Goal: Information Seeking & Learning: Learn about a topic

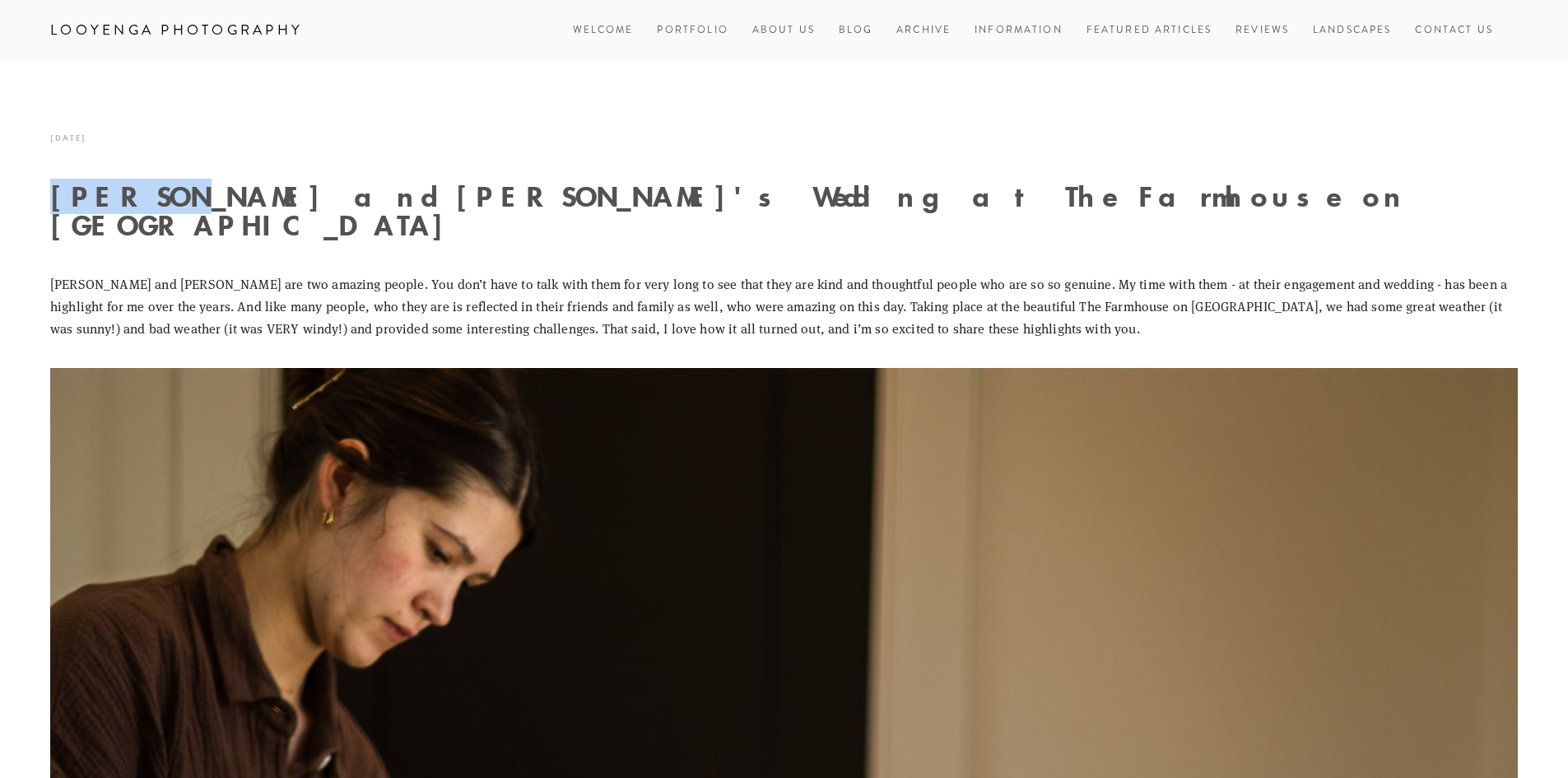
drag, startPoint x: 55, startPoint y: 197, endPoint x: 146, endPoint y: 202, distance: 91.1
click at [146, 202] on h1 "Carson and Ali's Wedding at The Farmhouse on Greenbluff" at bounding box center [784, 211] width 1468 height 58
copy h1 "Carson"
click at [852, 34] on link "Blog" at bounding box center [856, 30] width 35 height 22
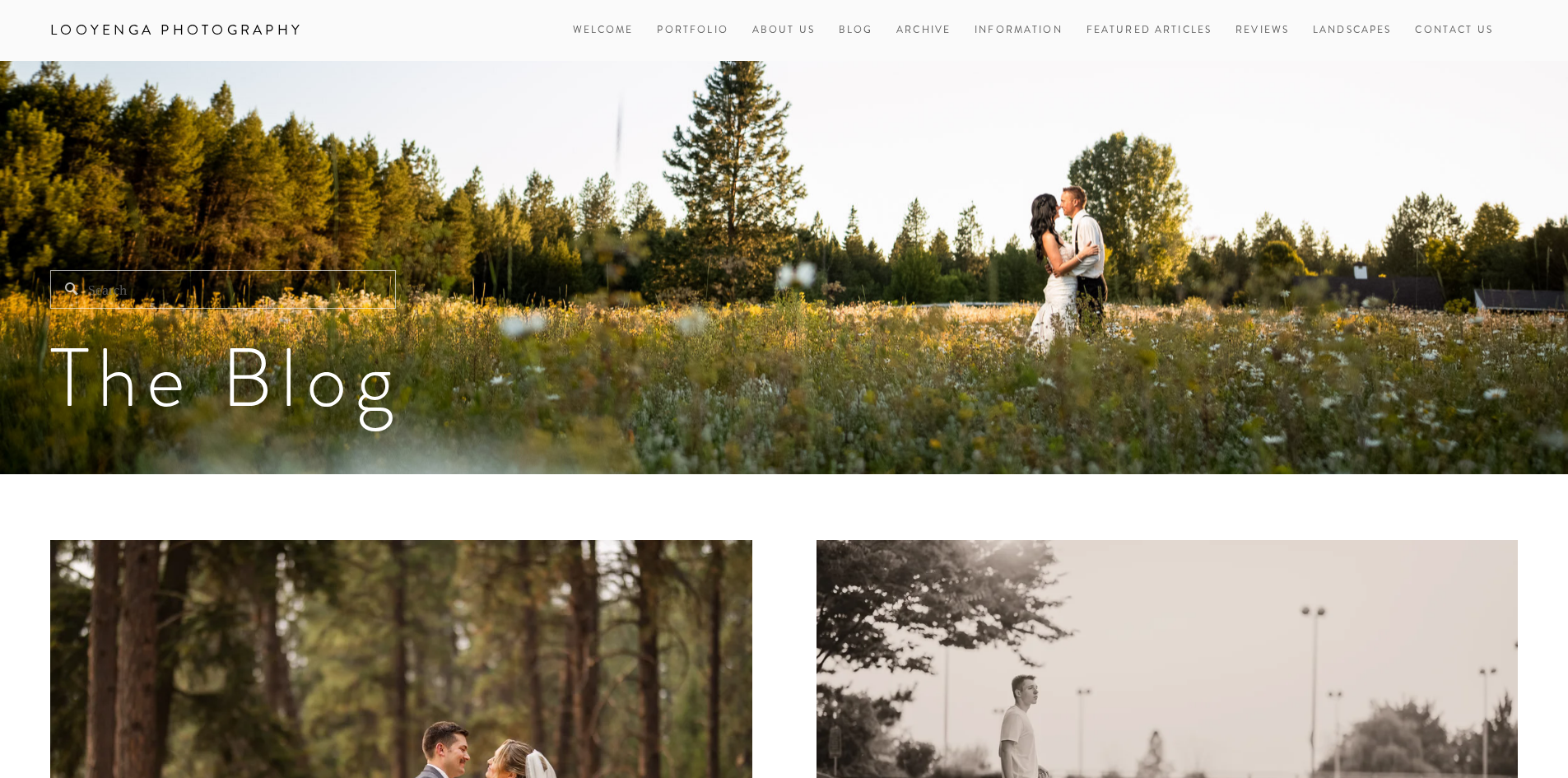
click at [287, 26] on link "Looyenga Photography" at bounding box center [176, 30] width 278 height 28
click at [227, 293] on input "Search" at bounding box center [223, 289] width 345 height 39
paste input "Carson"
type input "Carson"
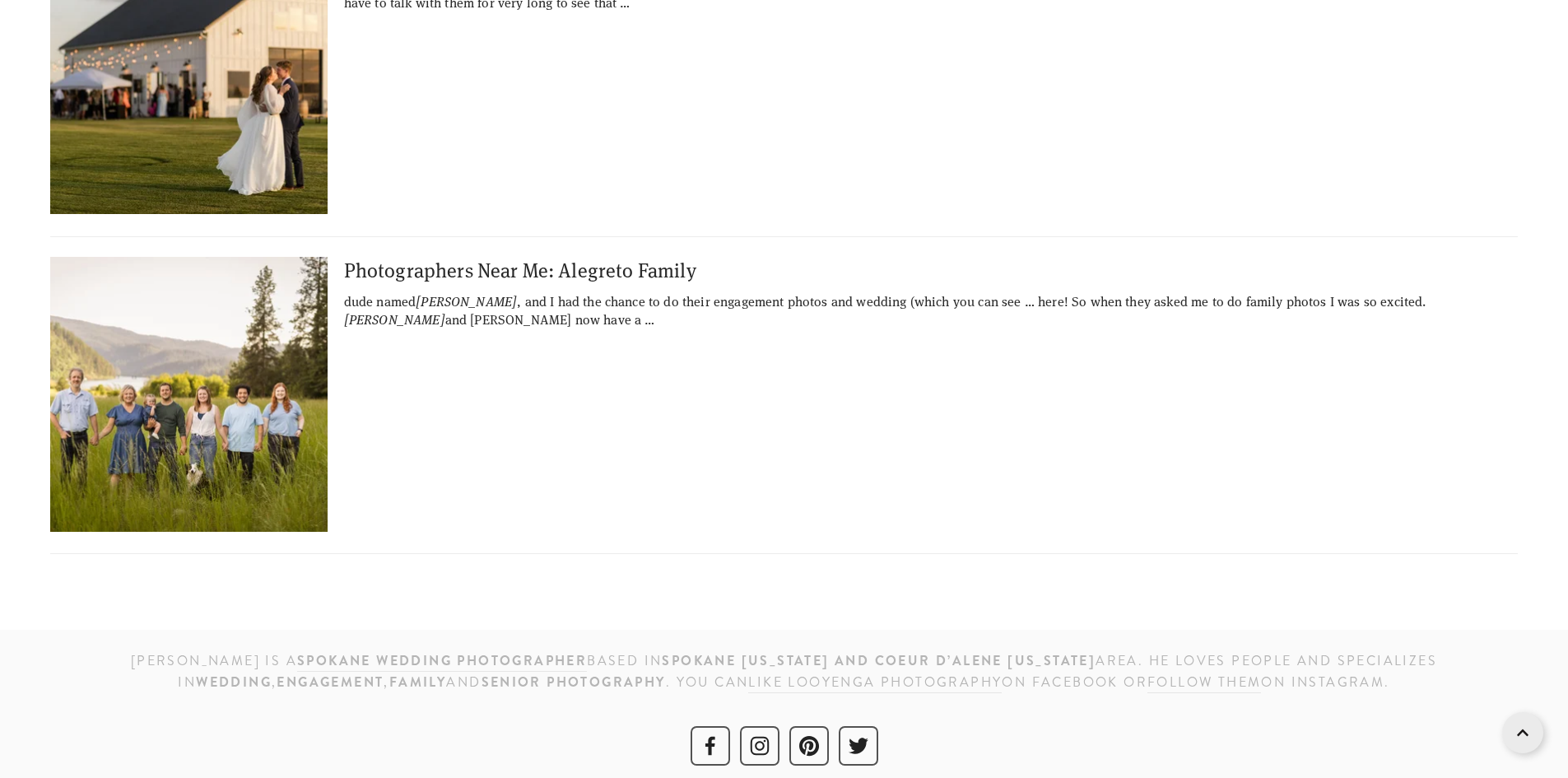
scroll to position [1578, 0]
click at [282, 374] on img at bounding box center [188, 392] width 411 height 275
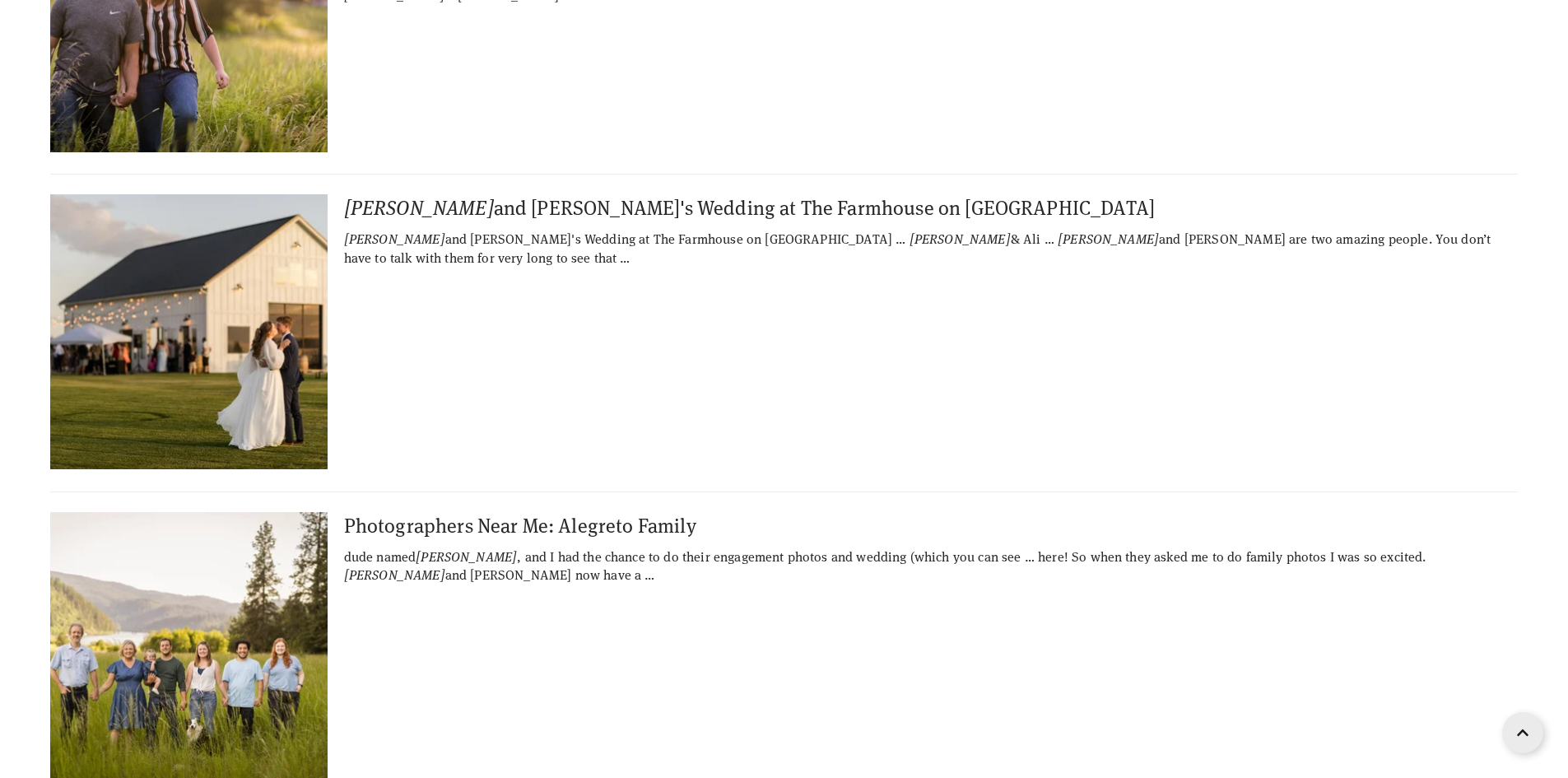
scroll to position [1322, 0]
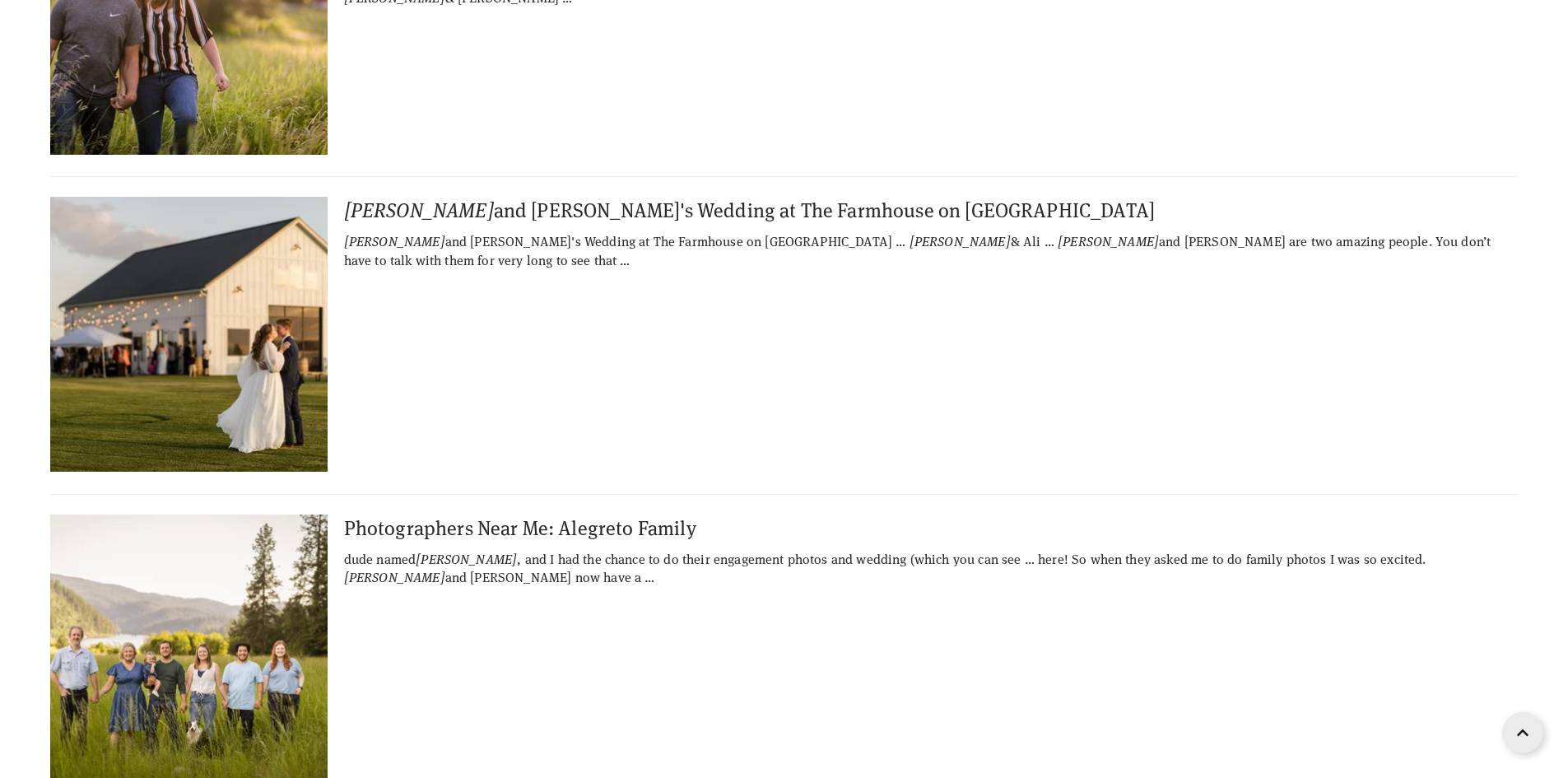
click at [251, 255] on img at bounding box center [188, 334] width 411 height 275
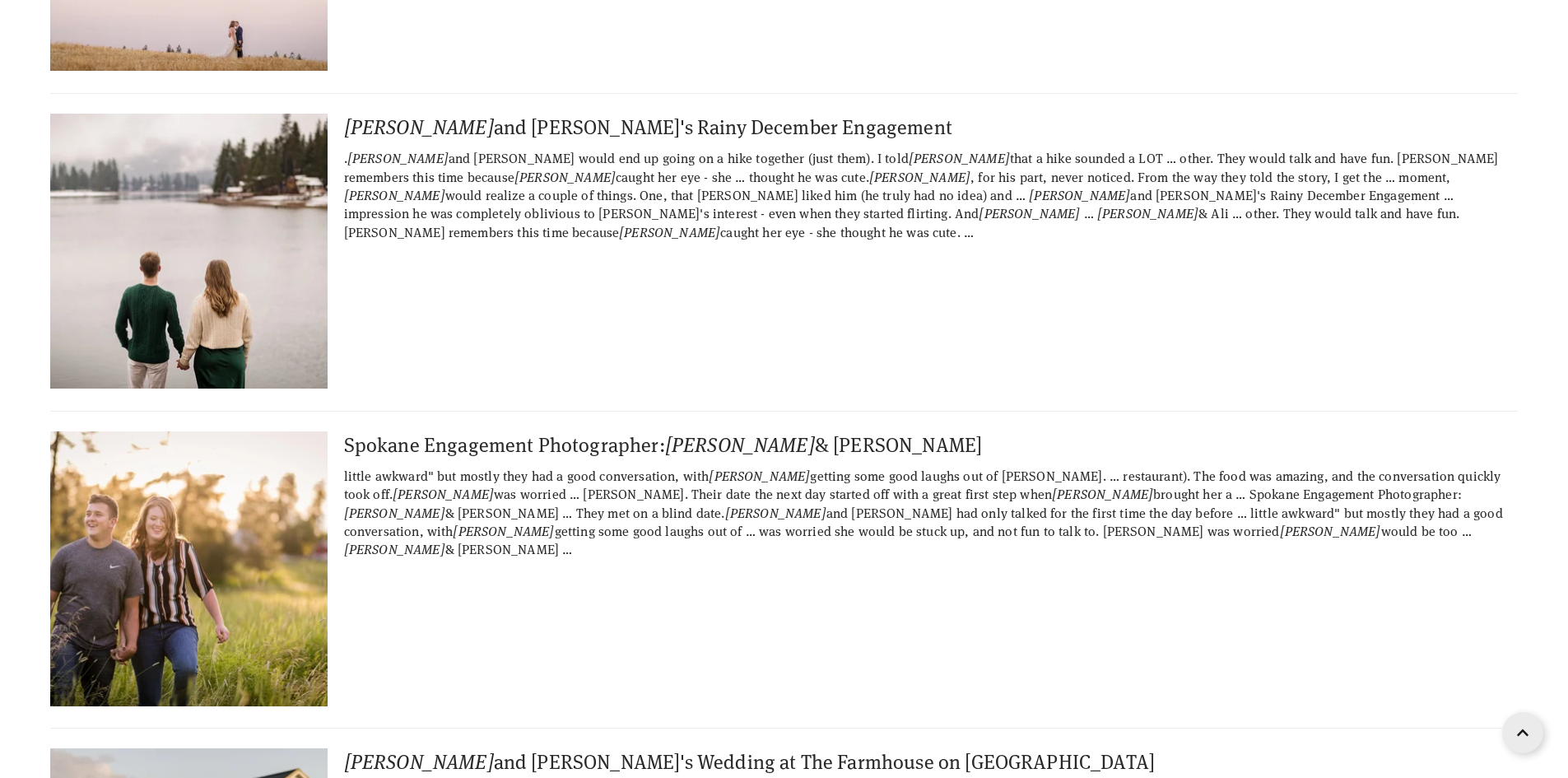
scroll to position [738, 0]
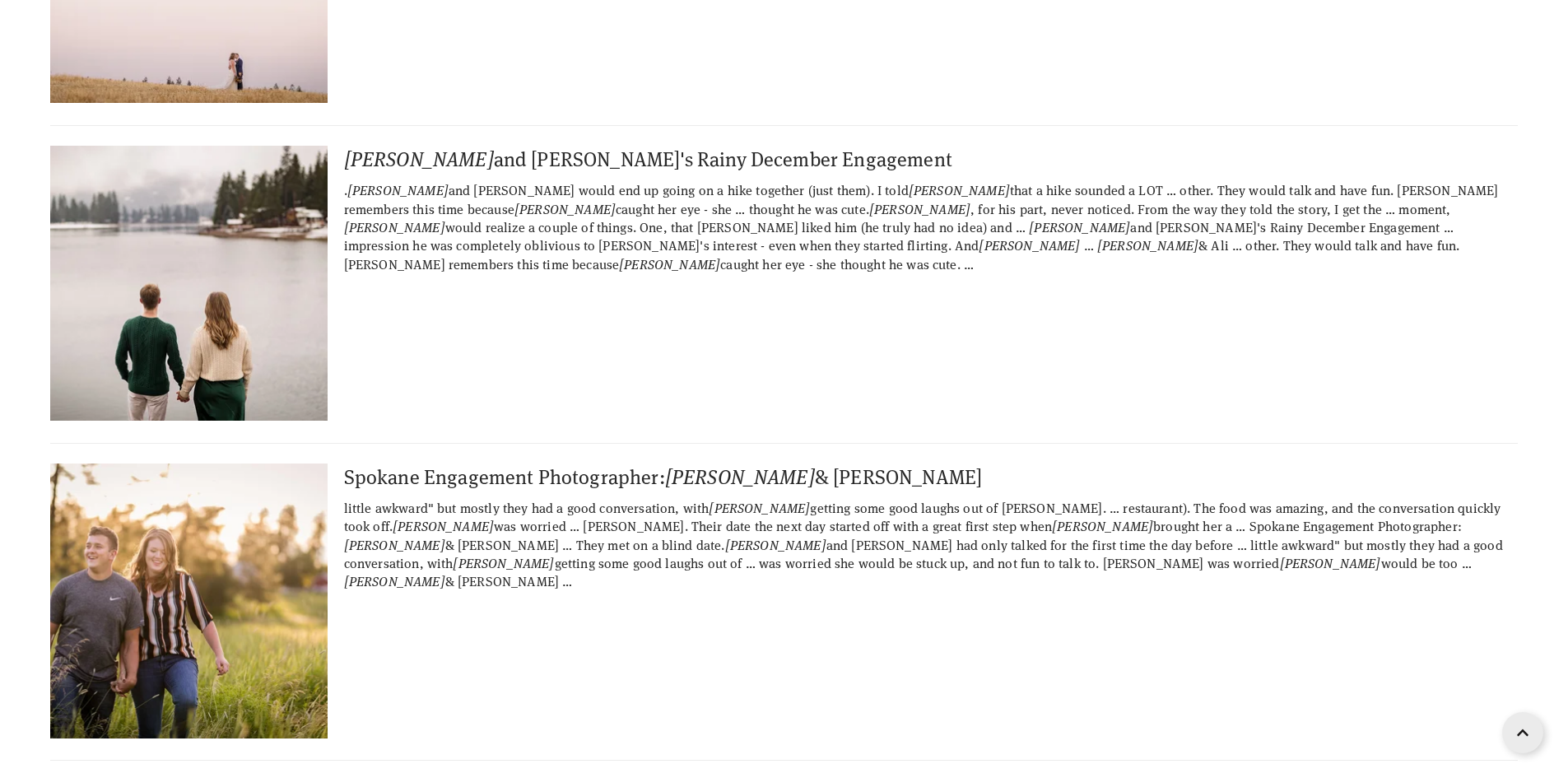
click at [260, 282] on img at bounding box center [188, 282] width 411 height 275
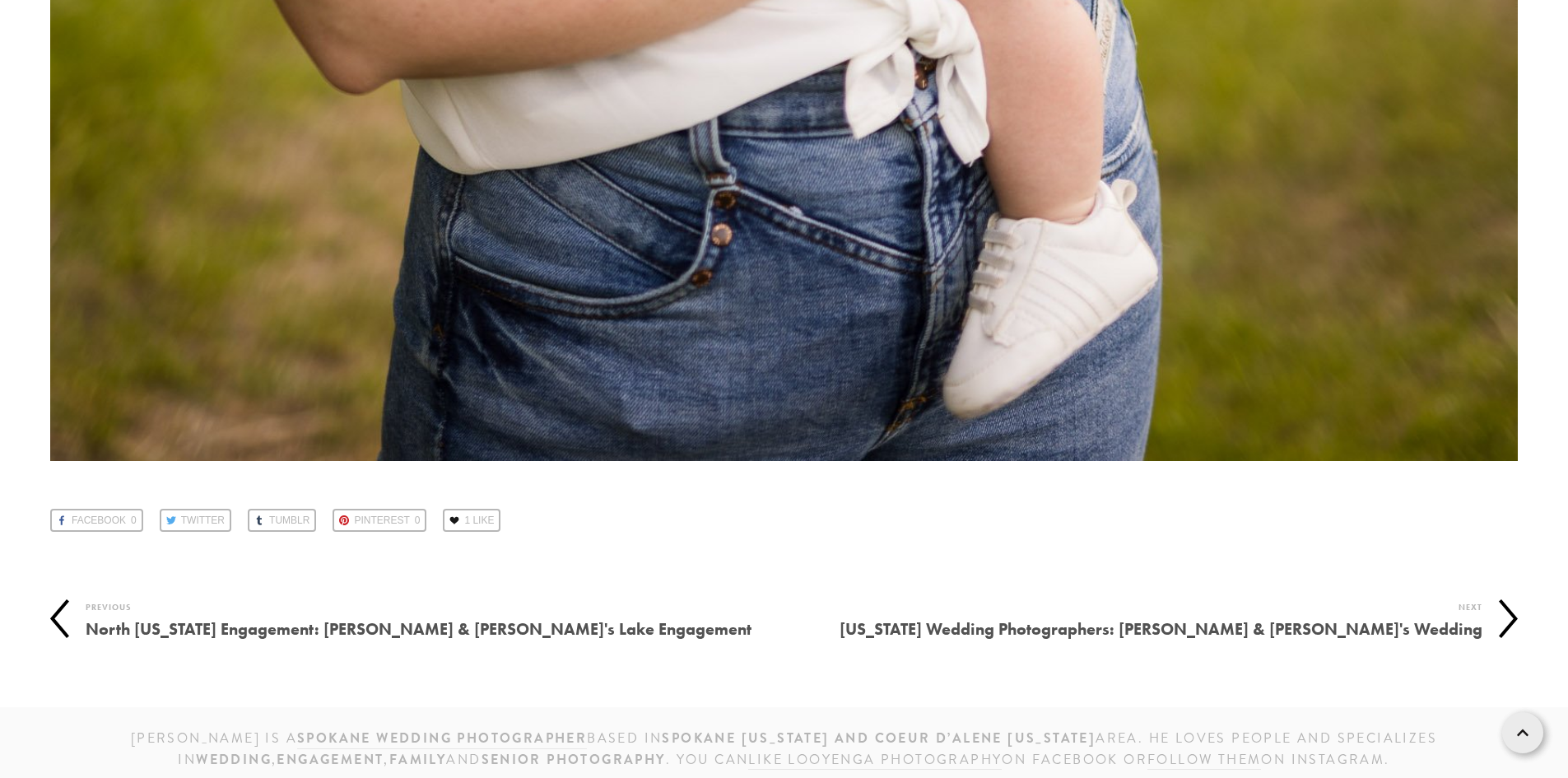
scroll to position [23476, 0]
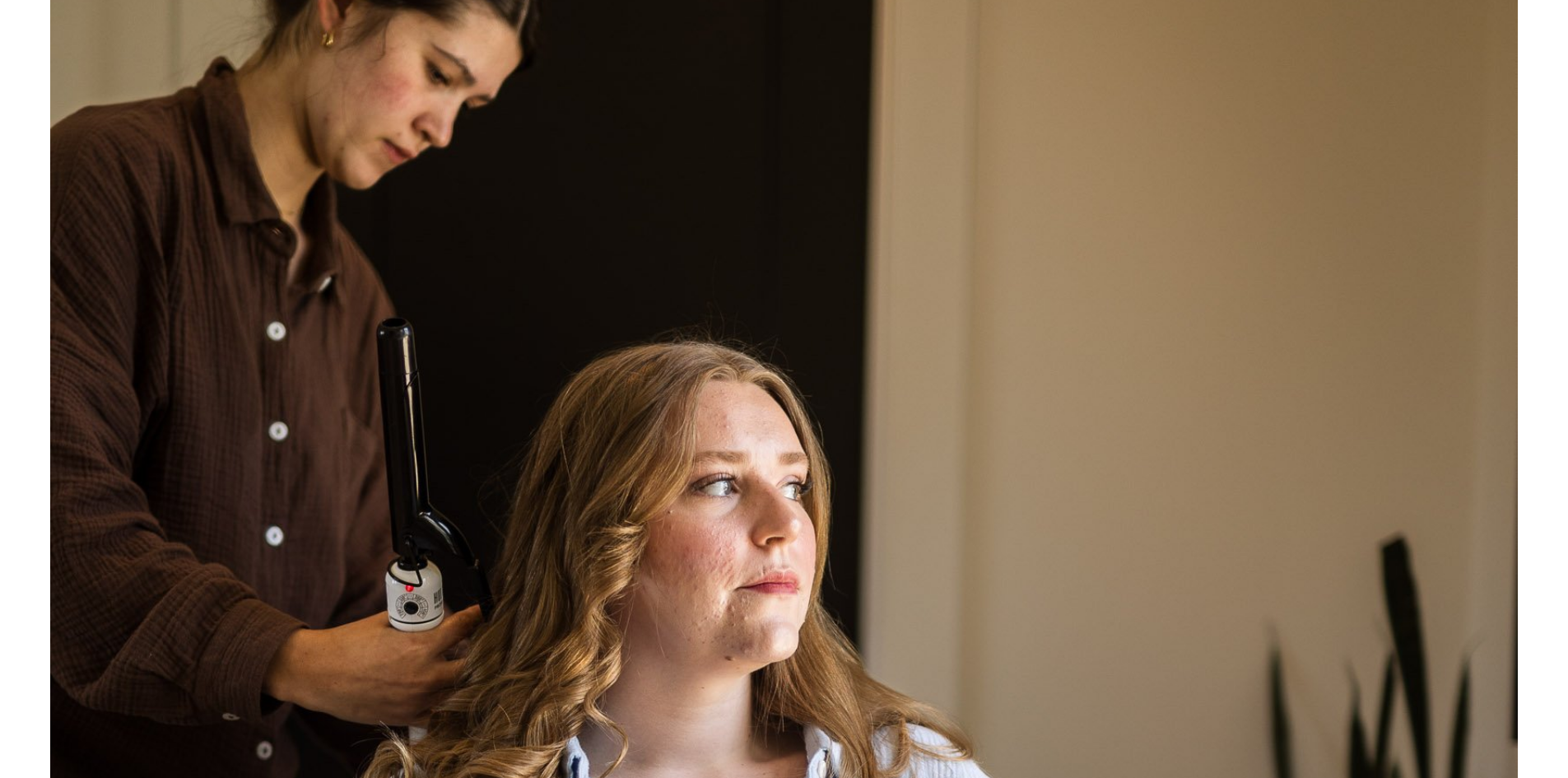
scroll to position [494, 0]
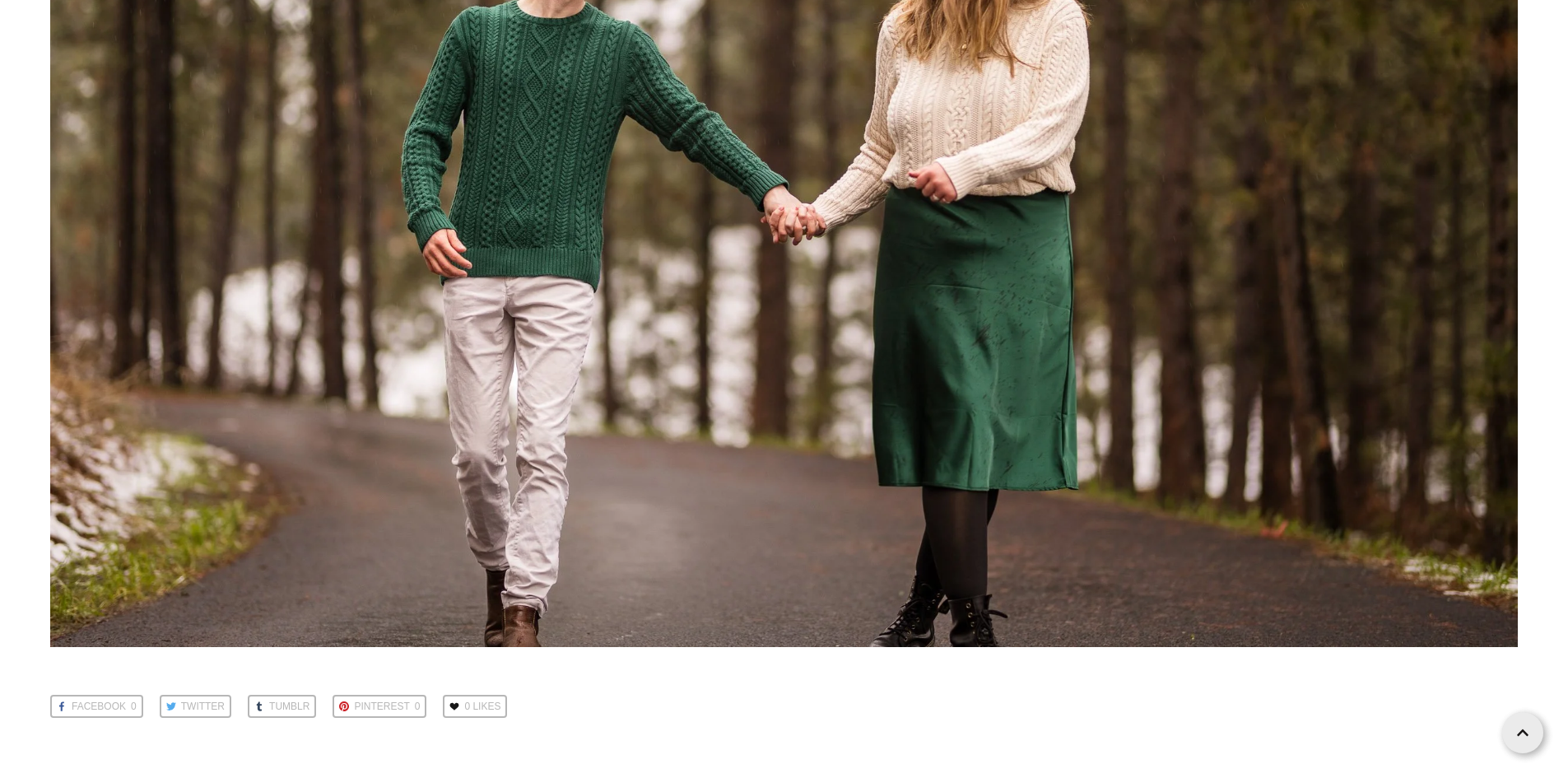
scroll to position [26998, 0]
